Goal: Find specific page/section: Find specific page/section

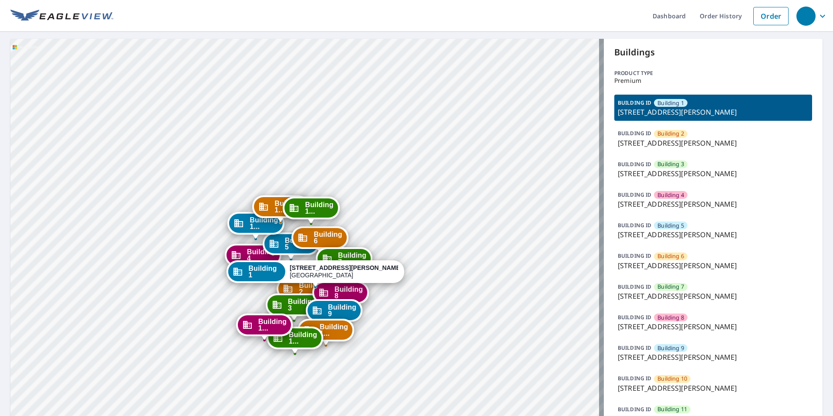
drag, startPoint x: 446, startPoint y: 188, endPoint x: 464, endPoint y: 173, distance: 23.5
click at [464, 173] on div "Building 2 [STREET_ADDRESS][GEOGRAPHIC_DATA][PERSON_NAME] 3 [STREET_ADDRESS][PE…" at bounding box center [306, 298] width 593 height 518
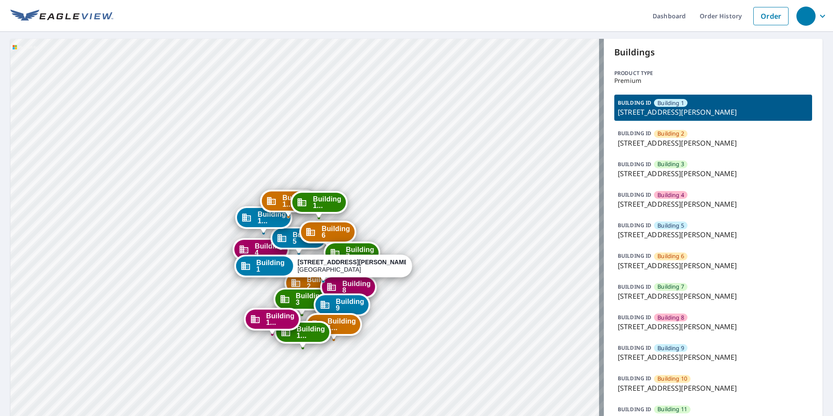
click at [672, 192] on span "Building 4" at bounding box center [670, 195] width 27 height 8
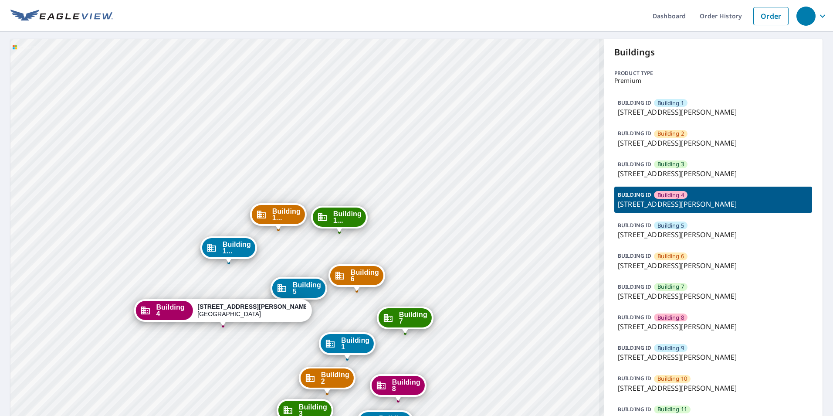
drag, startPoint x: 398, startPoint y: 243, endPoint x: 461, endPoint y: 135, distance: 125.3
click at [461, 135] on div "Building 1 [STREET_ADDRESS][GEOGRAPHIC_DATA][PERSON_NAME] 2 [STREET_ADDRESS][PE…" at bounding box center [306, 298] width 593 height 518
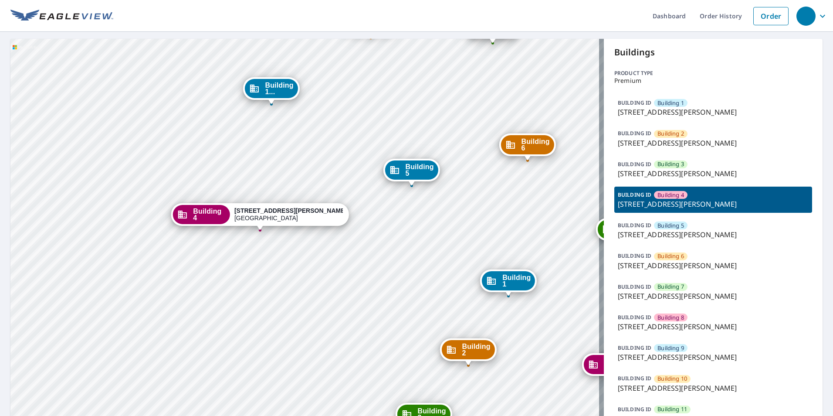
click at [674, 229] on p "[STREET_ADDRESS][PERSON_NAME]" at bounding box center [713, 234] width 191 height 10
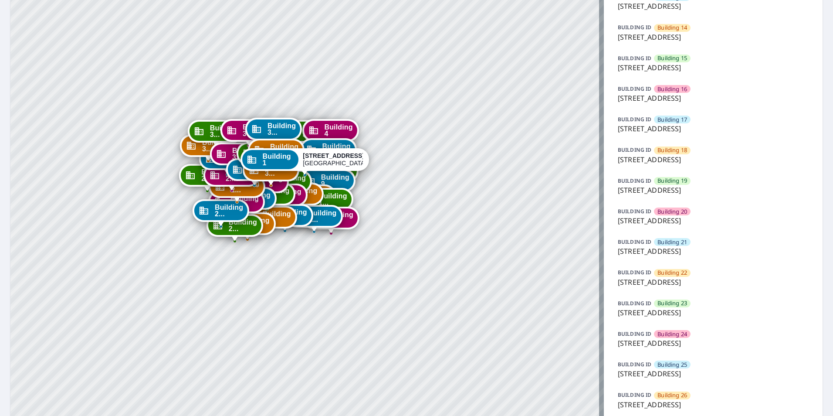
scroll to position [479, 0]
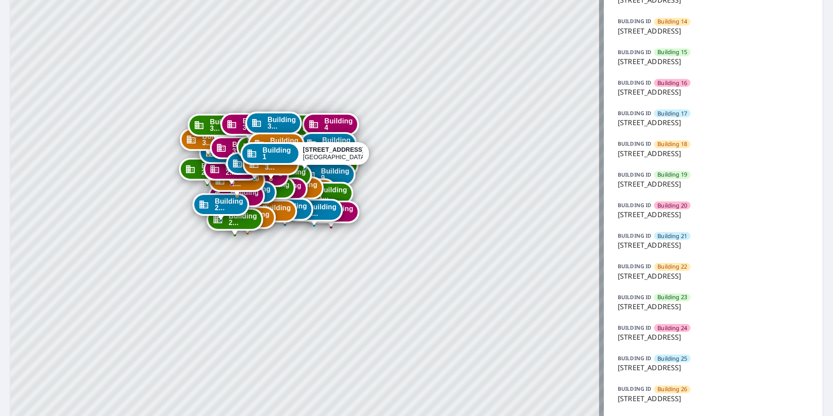
click at [693, 292] on div "BUILDING ID Building 23 7627 East 37th Street North, Wichita, KS, 67226" at bounding box center [713, 302] width 198 height 26
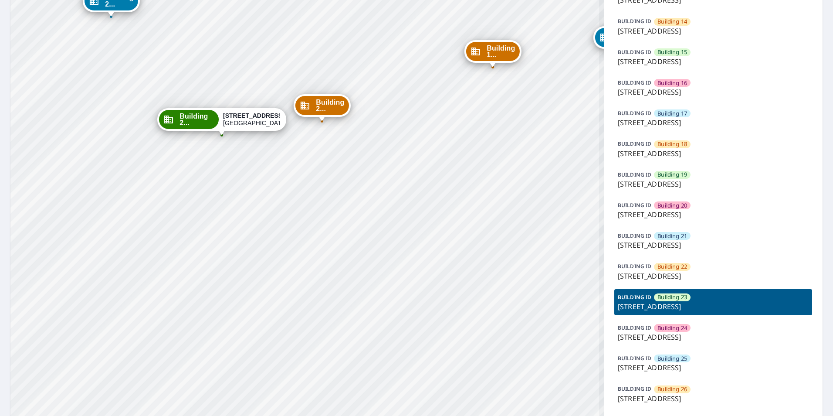
drag, startPoint x: 293, startPoint y: 180, endPoint x: 298, endPoint y: 186, distance: 8.2
click at [298, 186] on div "Building 1 7627 East 37th Street North Wichita, KS 67226 Building 2 7627 East 3…" at bounding box center [306, 170] width 593 height 1222
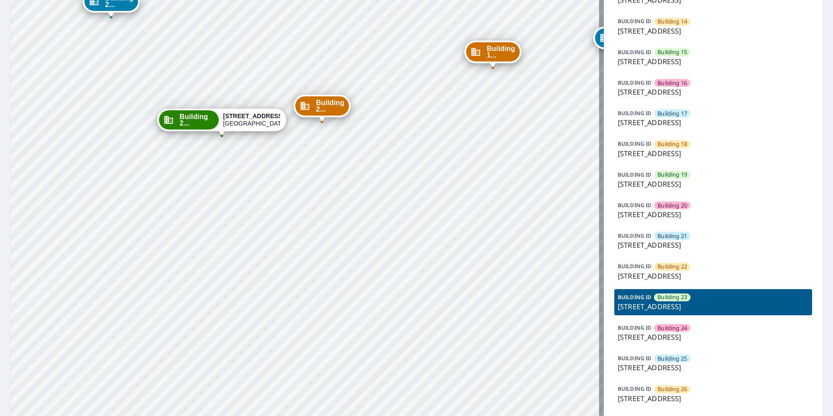
click at [494, 395] on div "Building [GEOGRAPHIC_DATA][STREET_ADDRESS][STREET_ADDRESS][STREET_ADDRESS] [GEO…" at bounding box center [306, 170] width 593 height 1222
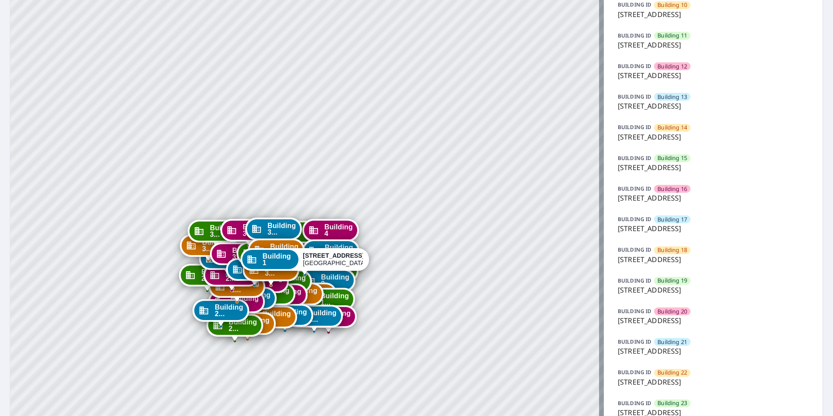
scroll to position [392, 0]
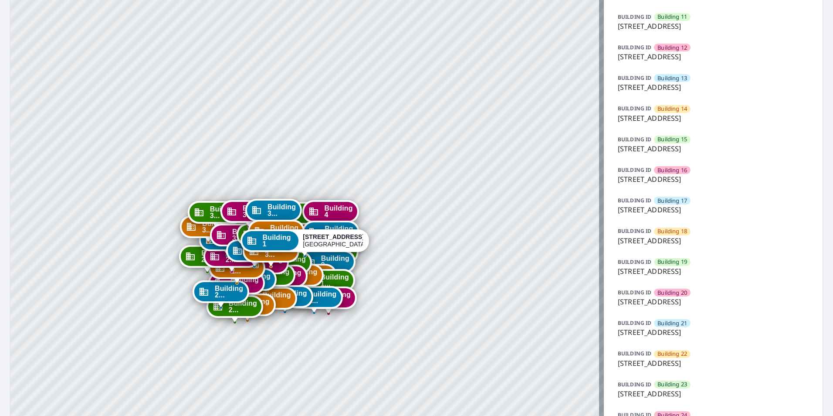
click at [685, 390] on p "7627 East 37th Street North, Wichita, KS, 67226" at bounding box center [713, 393] width 191 height 10
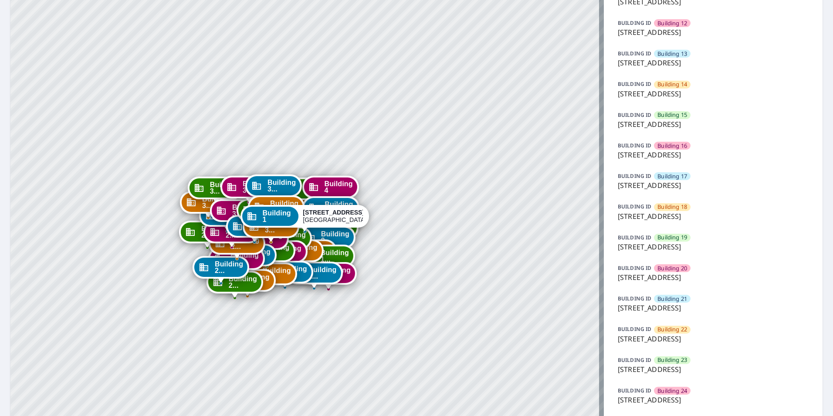
scroll to position [436, 0]
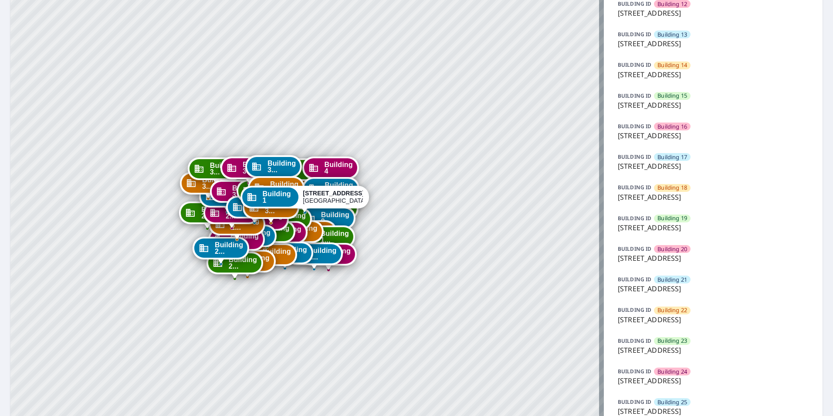
click at [690, 341] on div "BUILDING ID Building 23 7627 East 37th Street North, Wichita, KS, 67226" at bounding box center [713, 345] width 198 height 26
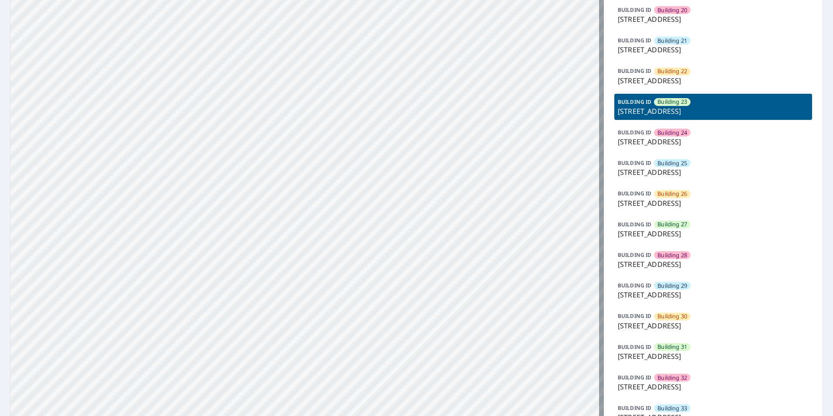
scroll to position [697, 0]
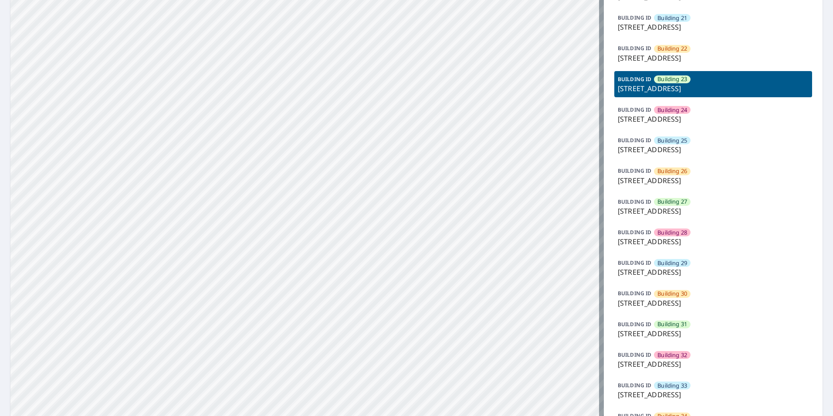
click at [686, 390] on p "7627 East 37th Street North, Wichita, KS, 67226" at bounding box center [713, 394] width 191 height 10
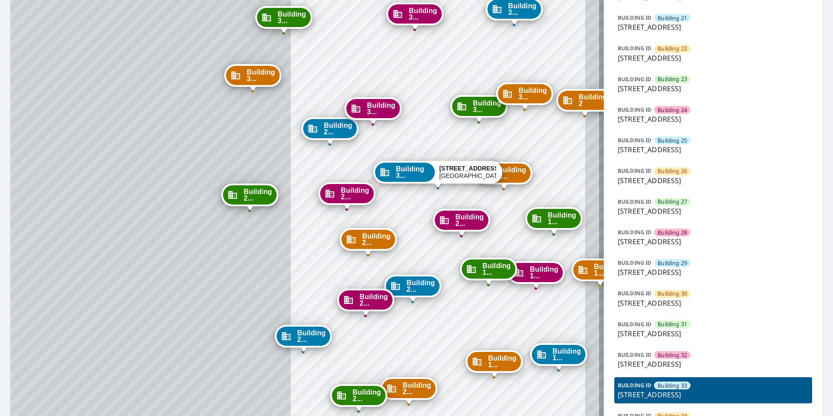
drag, startPoint x: 456, startPoint y: 201, endPoint x: 446, endPoint y: 181, distance: 22.0
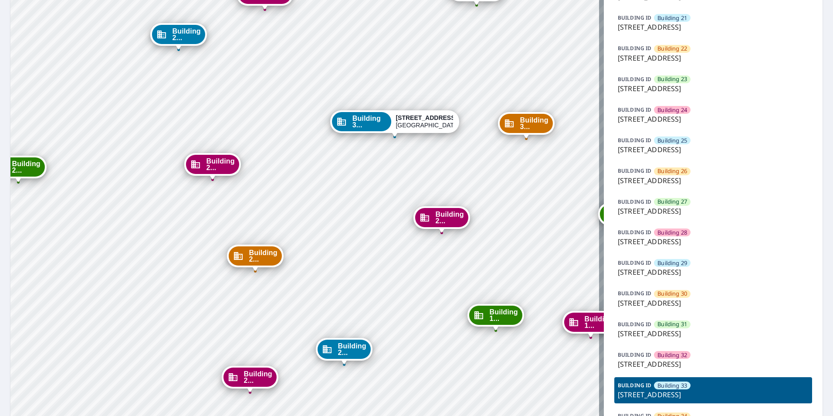
drag, startPoint x: 369, startPoint y: 312, endPoint x: 386, endPoint y: 115, distance: 197.2
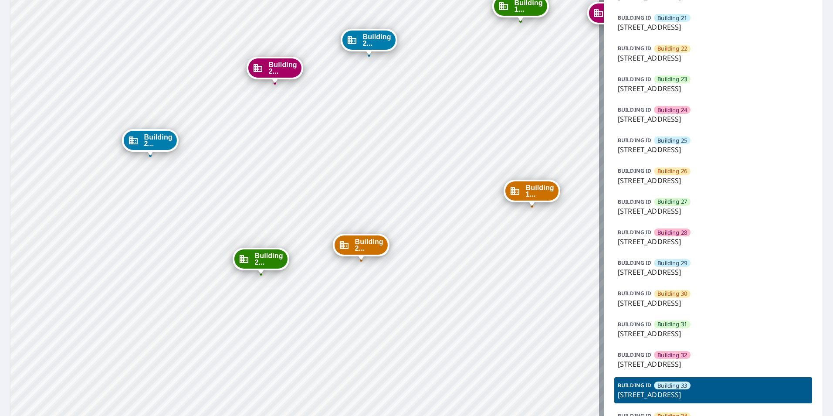
drag, startPoint x: 382, startPoint y: 213, endPoint x: 390, endPoint y: 100, distance: 113.1
